Goal: Navigation & Orientation: Understand site structure

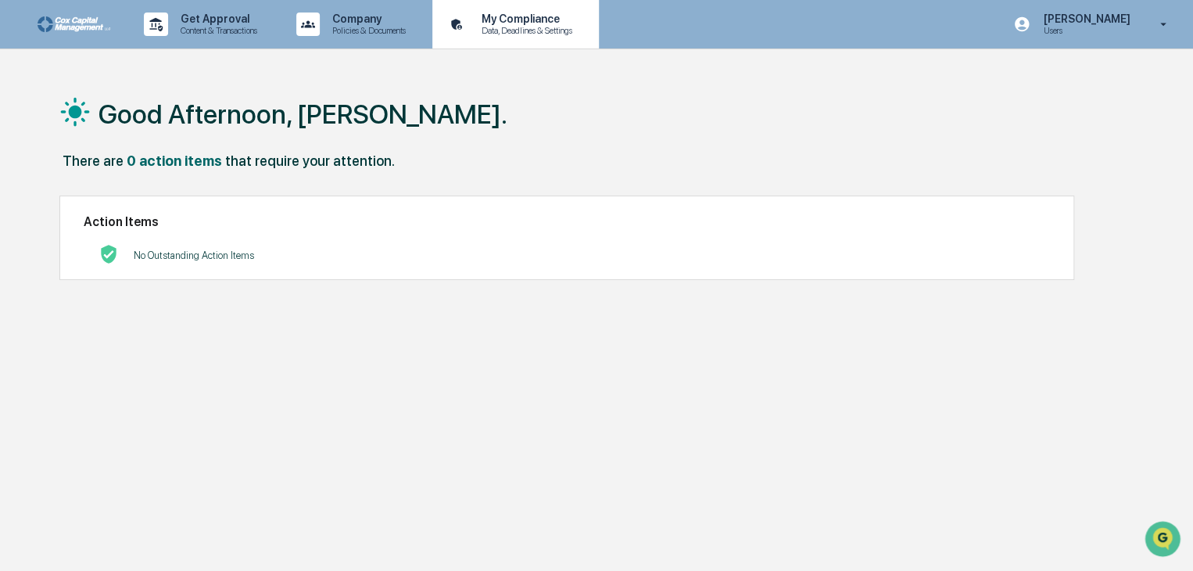
click at [554, 24] on p "My Compliance" at bounding box center [524, 19] width 111 height 13
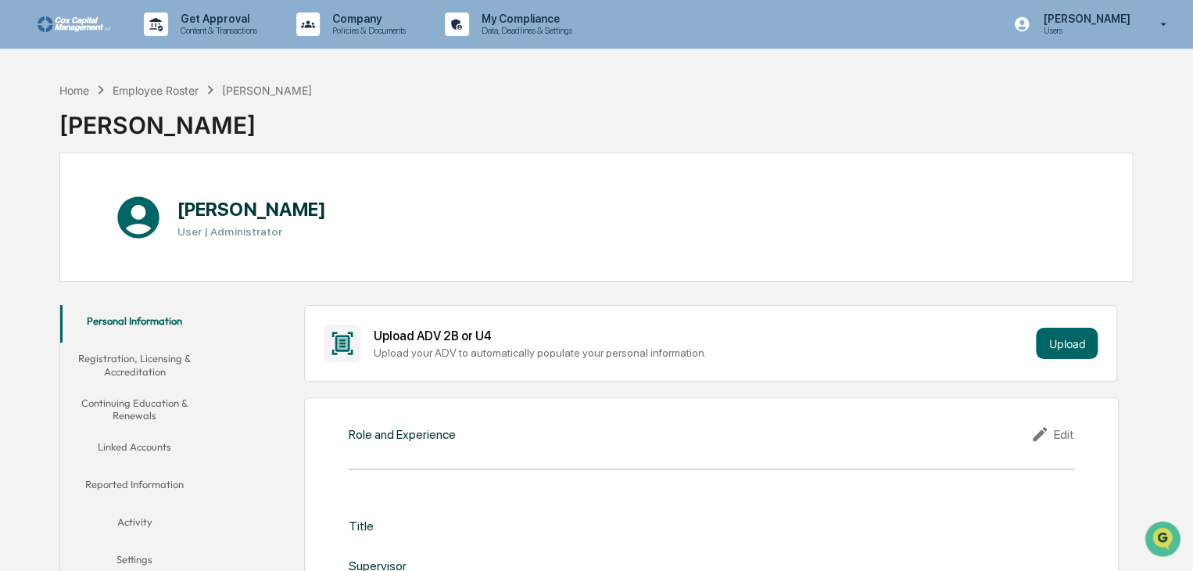
click at [1163, 27] on icon at bounding box center [1163, 24] width 27 height 15
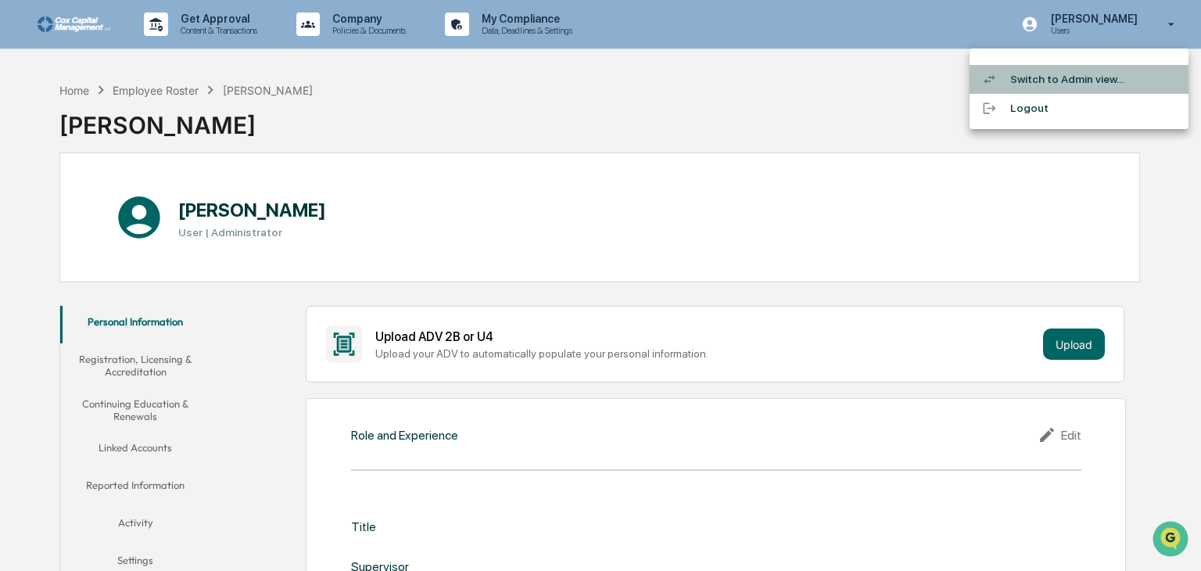
click at [1043, 74] on li "Switch to Admin view..." at bounding box center [1079, 79] width 219 height 29
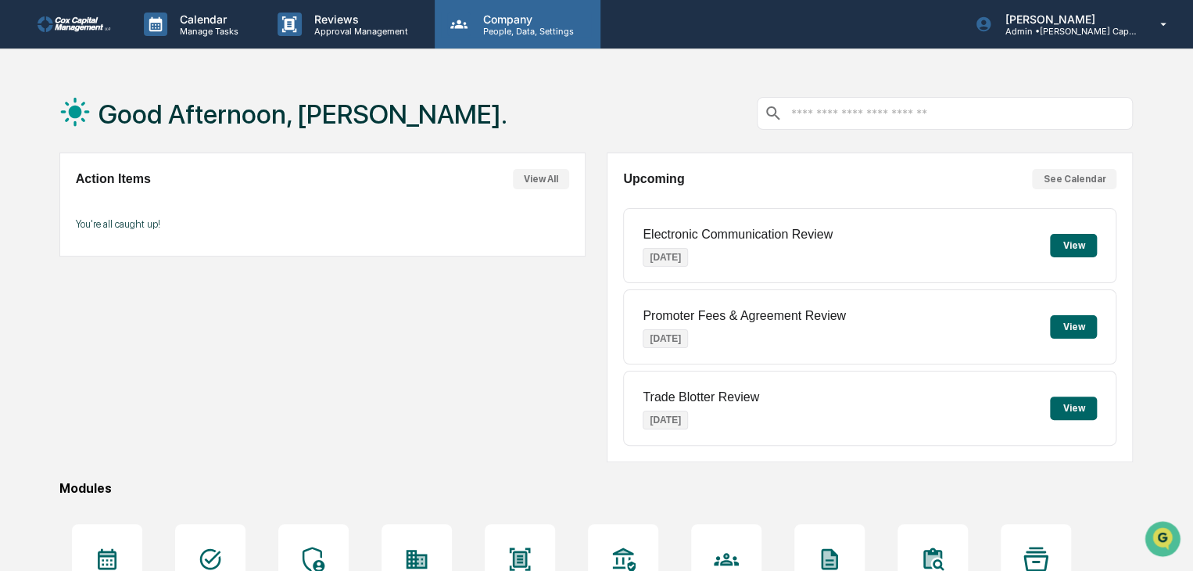
click at [529, 25] on p "Company" at bounding box center [526, 19] width 111 height 13
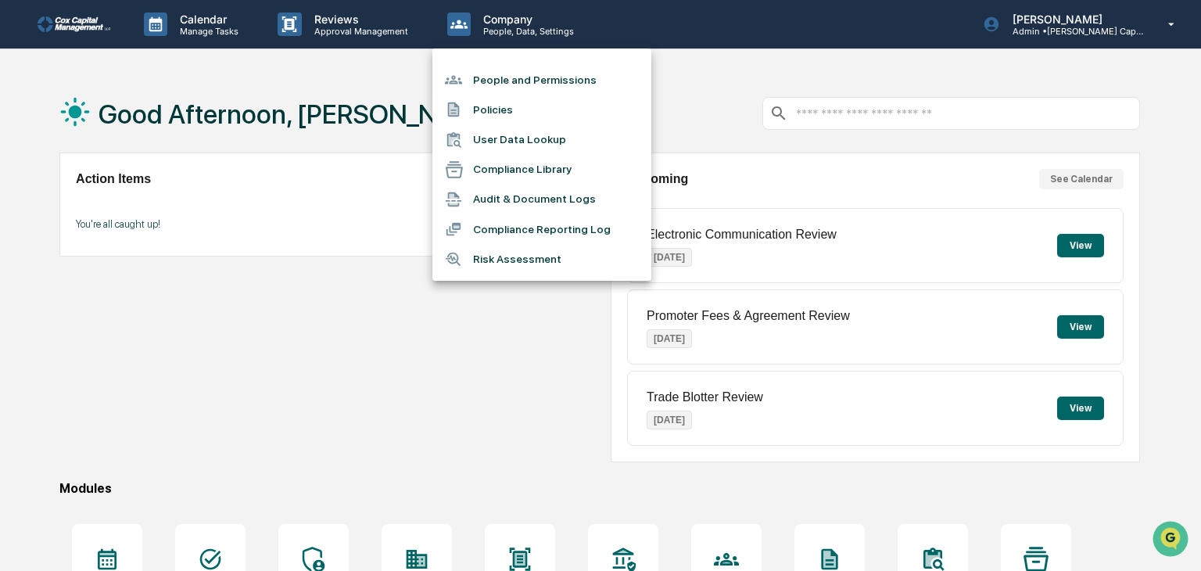
click at [313, 364] on div at bounding box center [600, 285] width 1201 height 571
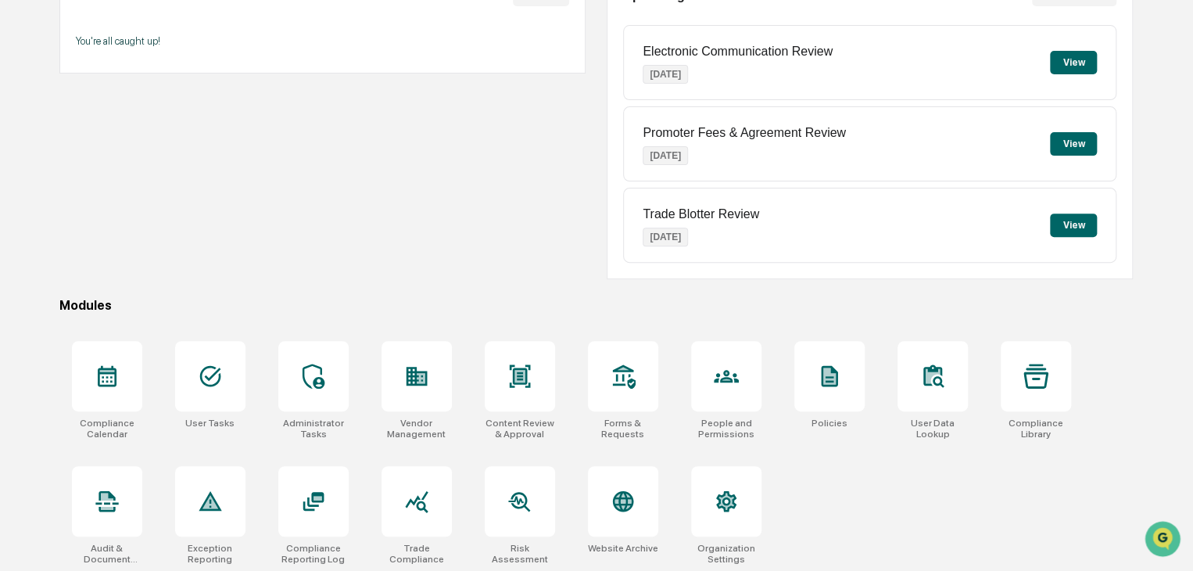
scroll to position [185, 0]
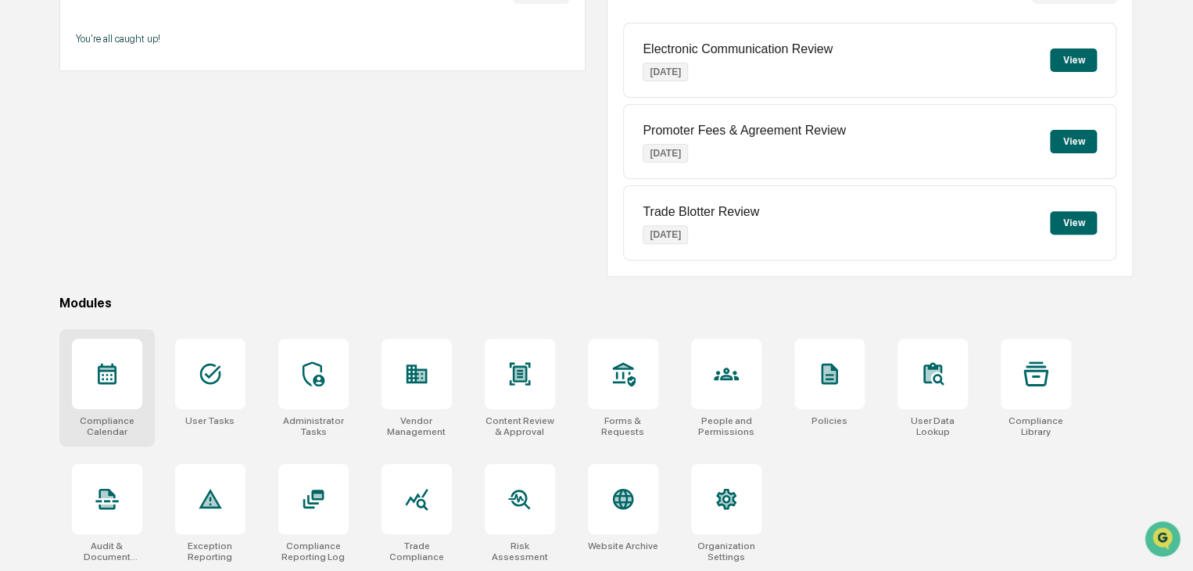
click at [107, 373] on icon at bounding box center [107, 374] width 19 height 21
click at [530, 392] on div at bounding box center [520, 374] width 70 height 70
click at [308, 504] on icon at bounding box center [313, 498] width 25 height 25
click at [619, 389] on div at bounding box center [623, 374] width 70 height 70
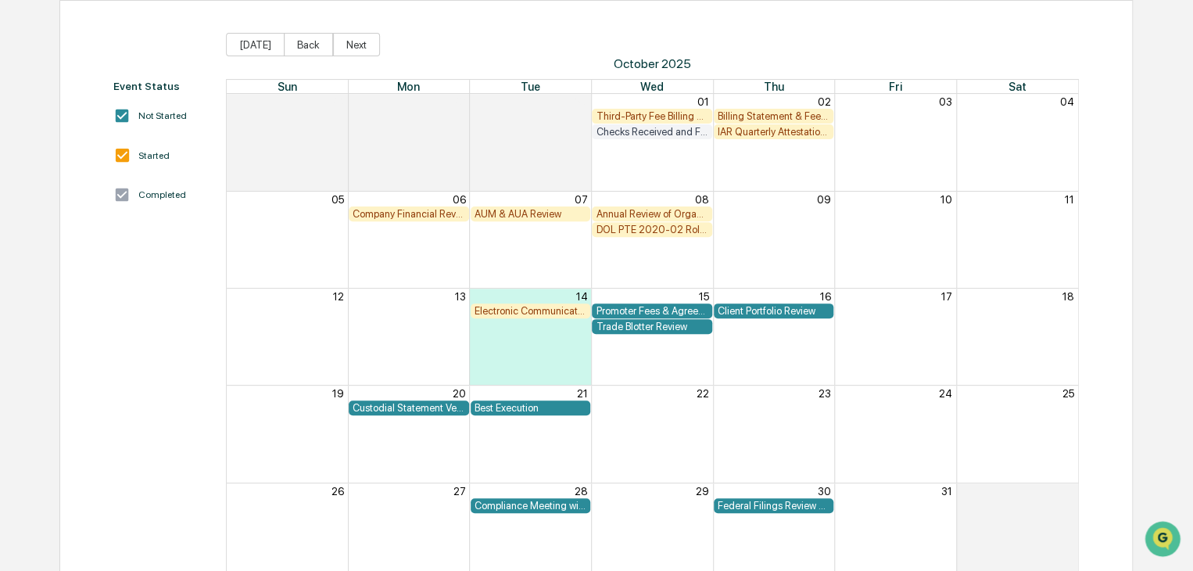
scroll to position [156, 0]
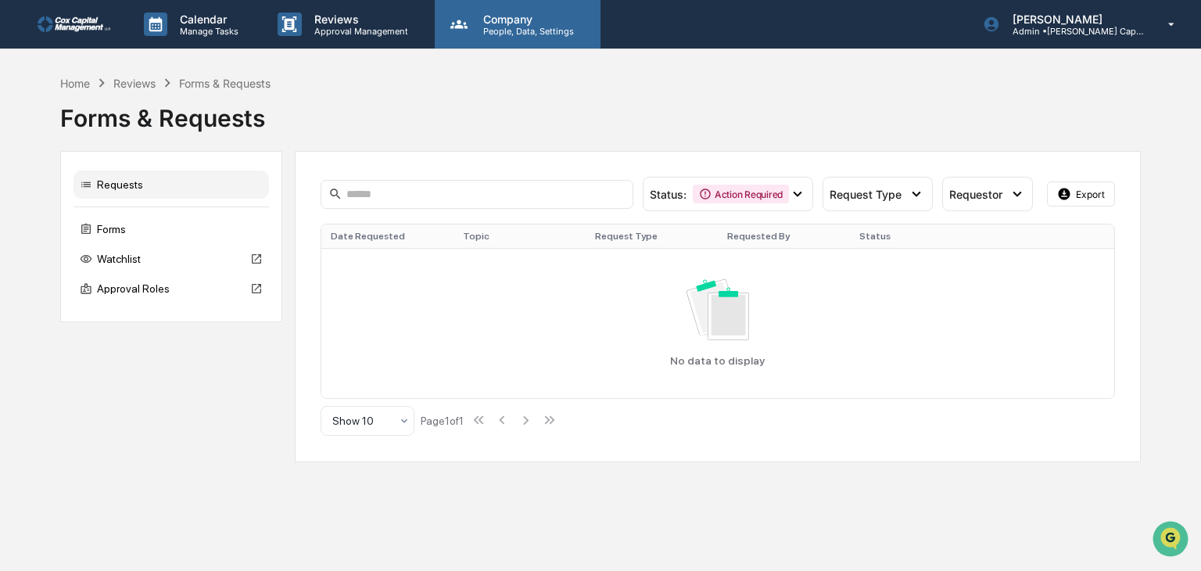
click at [540, 27] on p "People, Data, Settings" at bounding box center [526, 31] width 111 height 11
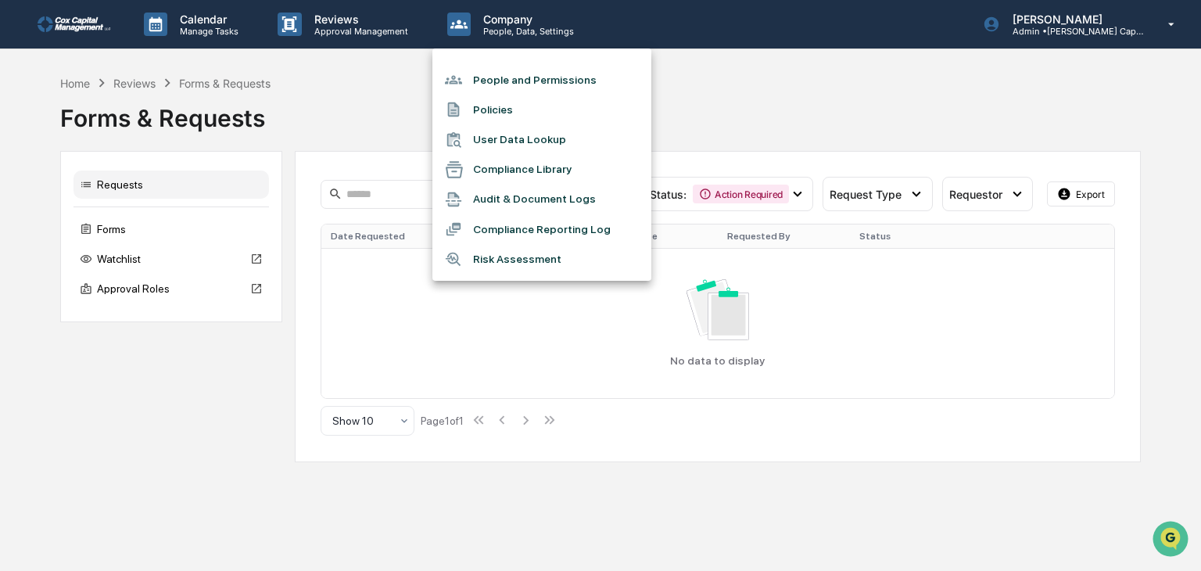
click at [56, 23] on div at bounding box center [600, 285] width 1201 height 571
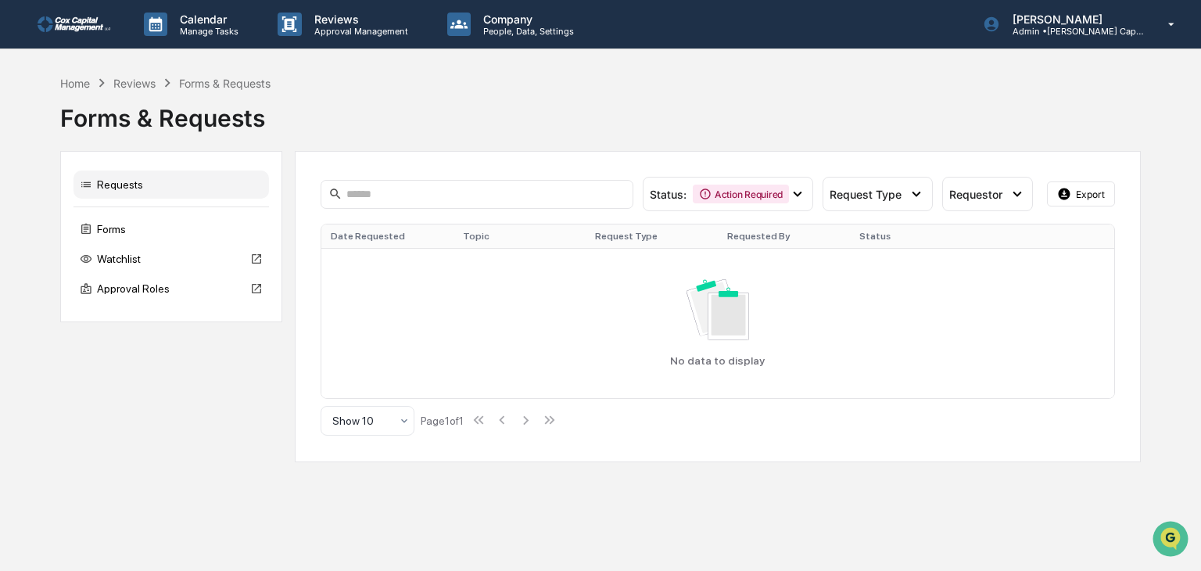
click at [76, 21] on img at bounding box center [75, 24] width 75 height 16
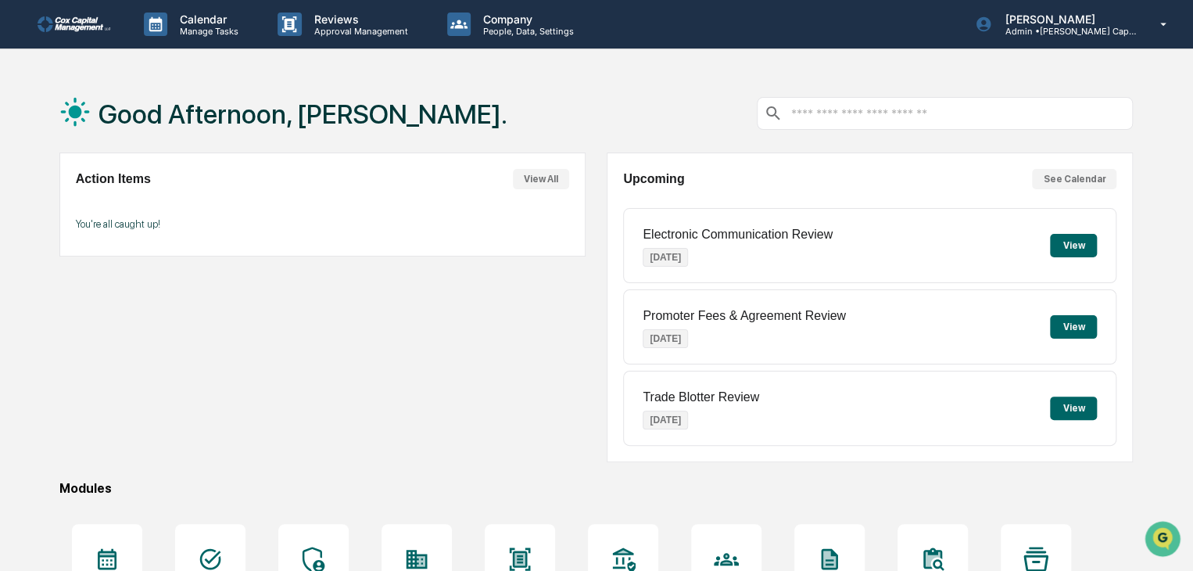
click at [896, 116] on input "text" at bounding box center [957, 113] width 337 height 15
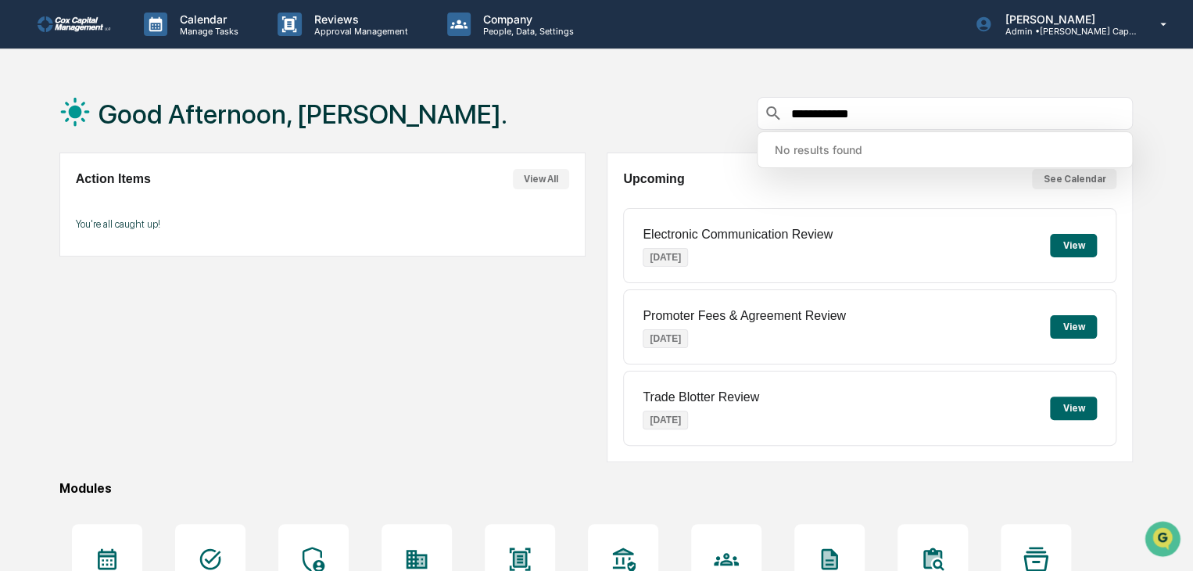
type input "**********"
drag, startPoint x: 748, startPoint y: 113, endPoint x: 640, endPoint y: 135, distance: 110.1
click at [637, 134] on div "**********" at bounding box center [596, 113] width 1074 height 78
